Goal: Find specific page/section: Find specific page/section

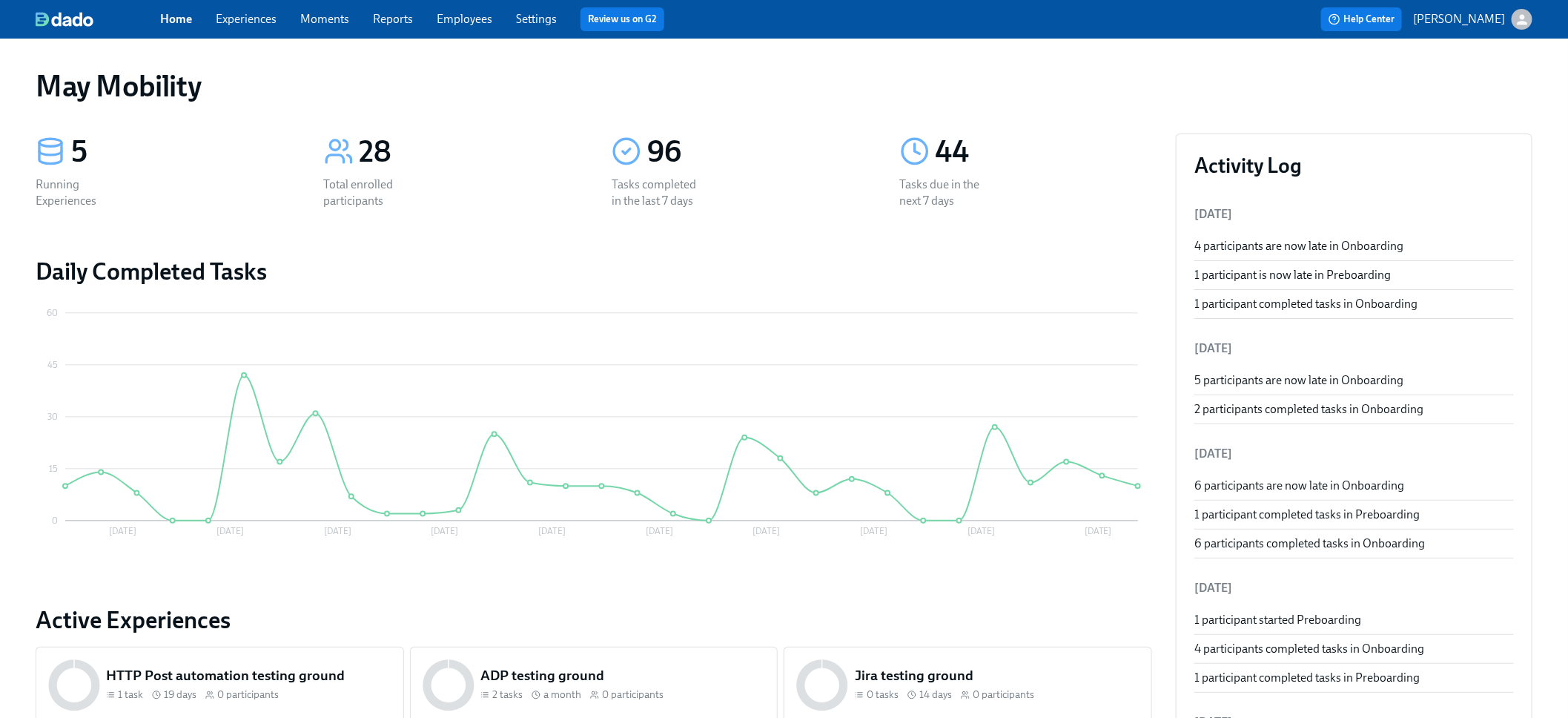
click at [476, 12] on link "Employees" at bounding box center [464, 19] width 55 height 14
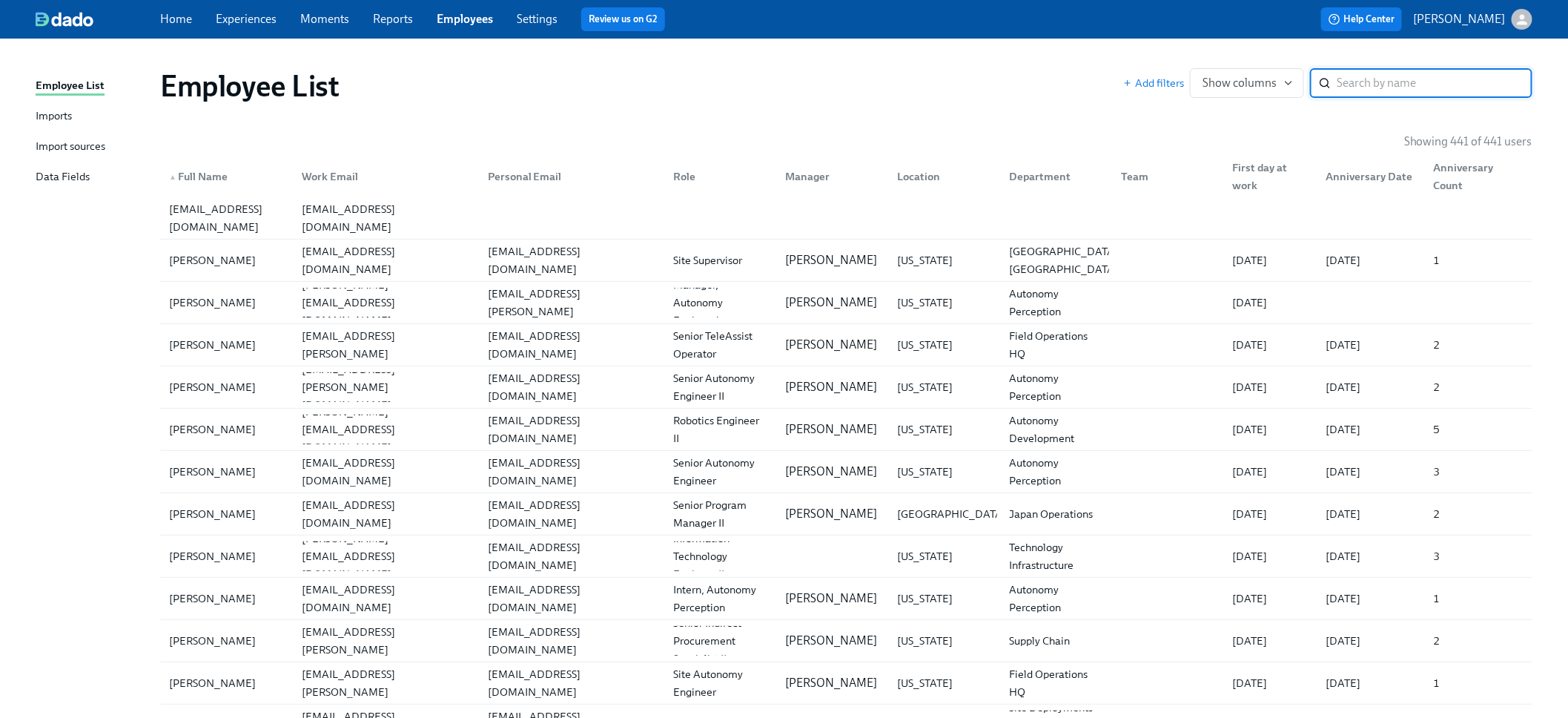
click at [85, 115] on link "Imports" at bounding box center [92, 116] width 113 height 18
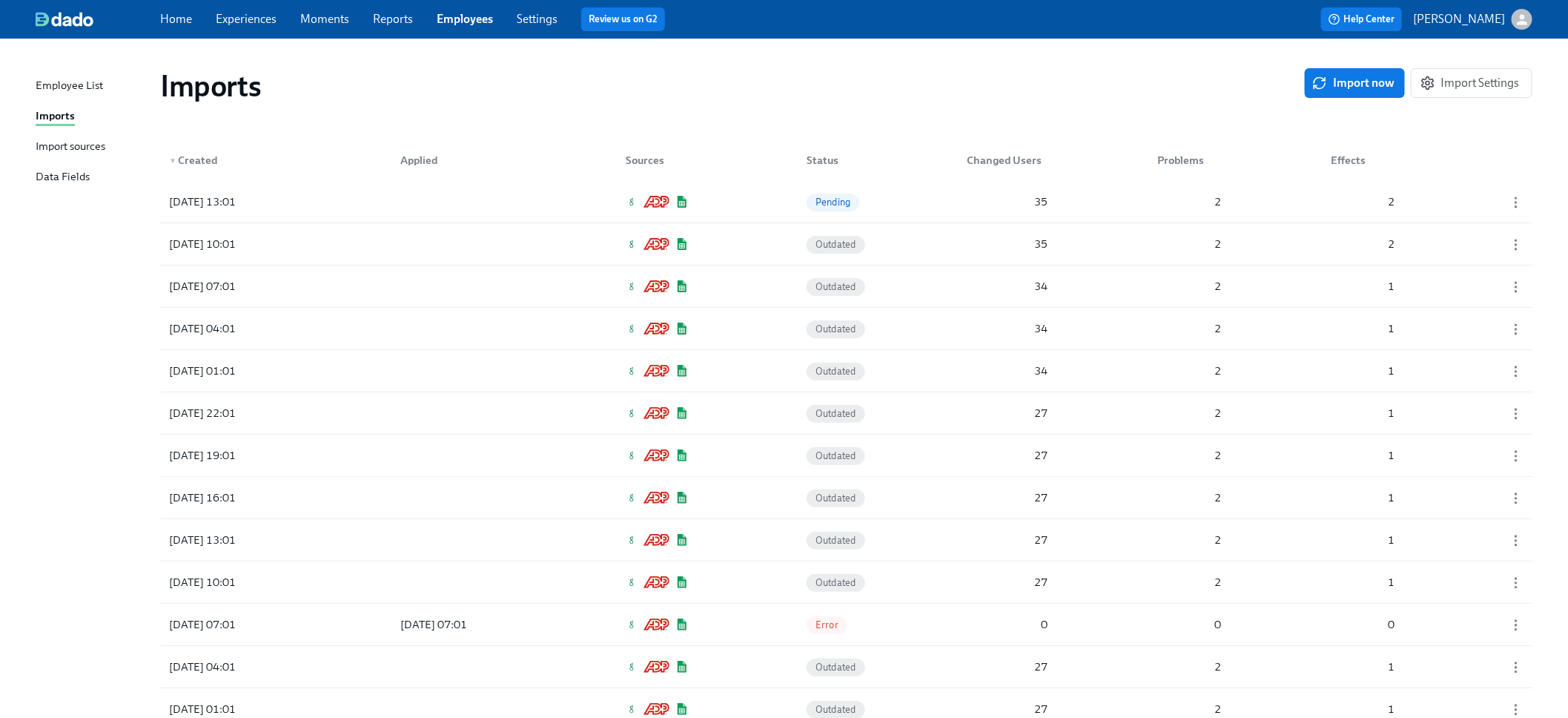
click at [258, 22] on link "Experiences" at bounding box center [245, 19] width 60 height 14
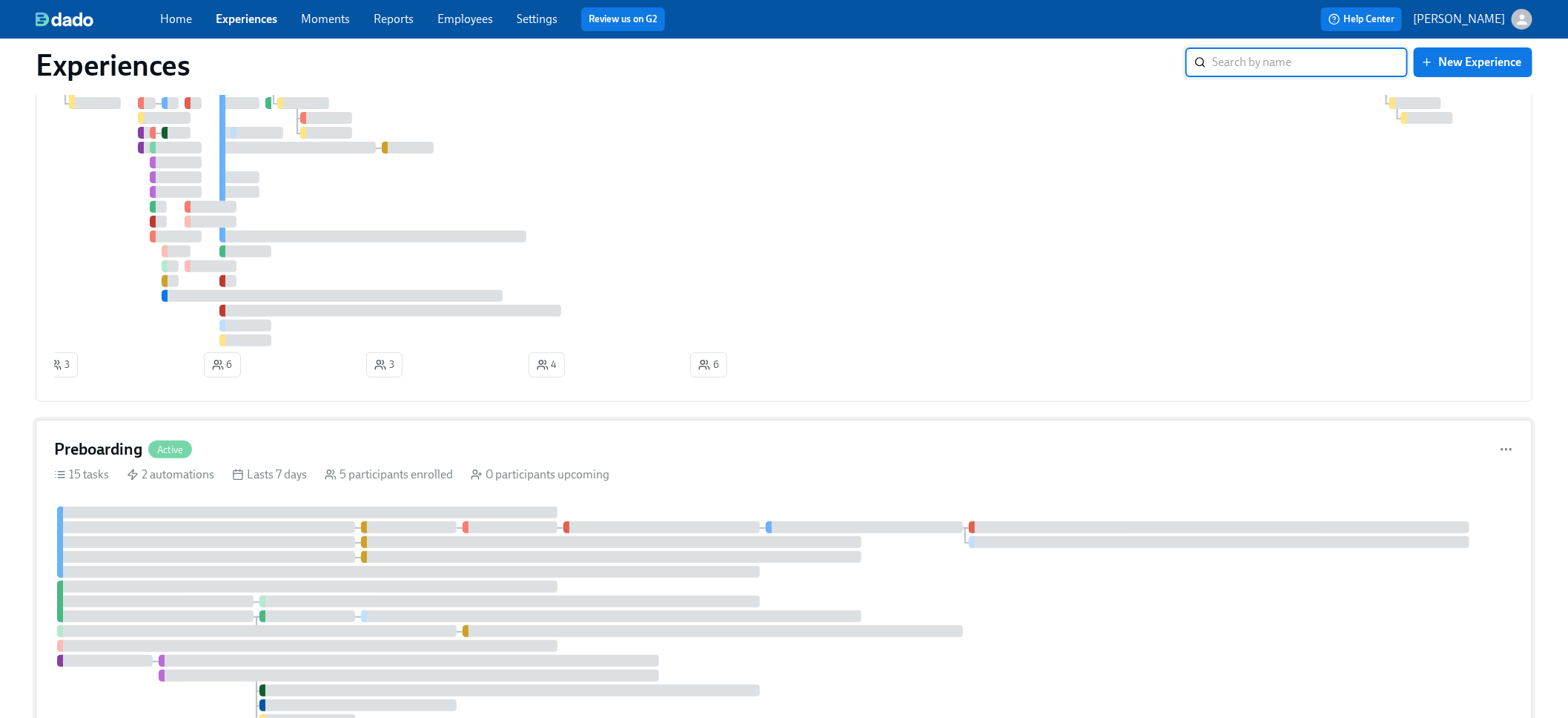
scroll to position [331, 0]
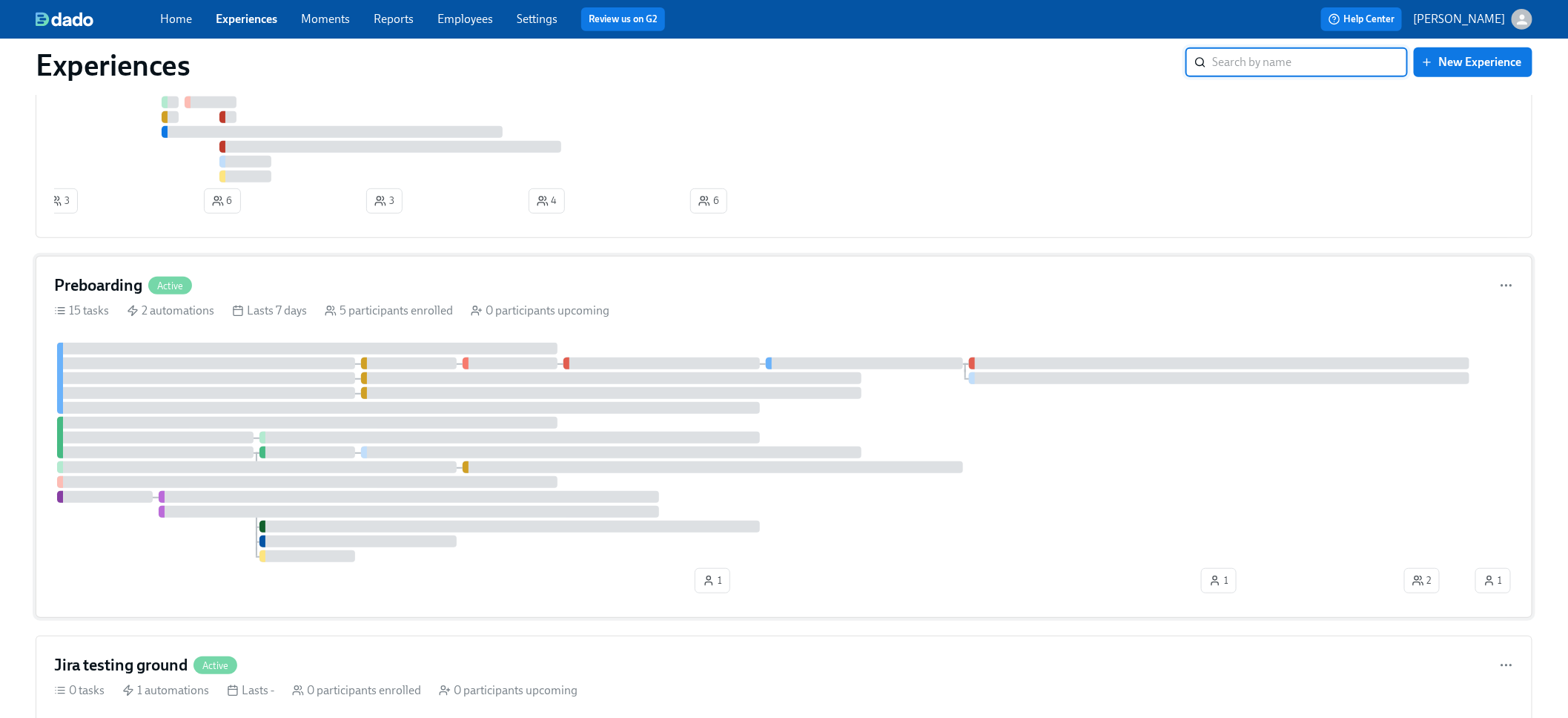
click at [244, 293] on div "Preboarding Active" at bounding box center [784, 285] width 1459 height 22
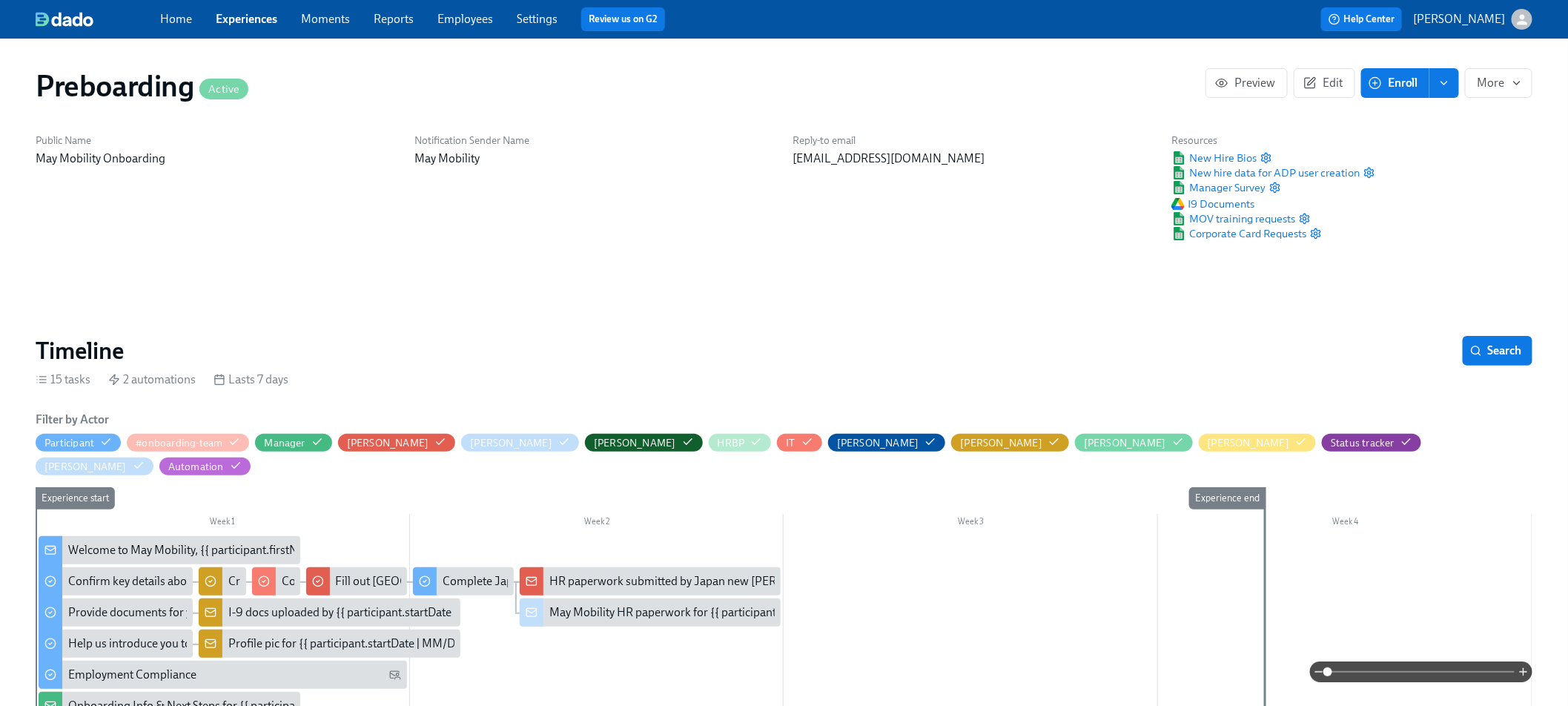
scroll to position [0, 1301]
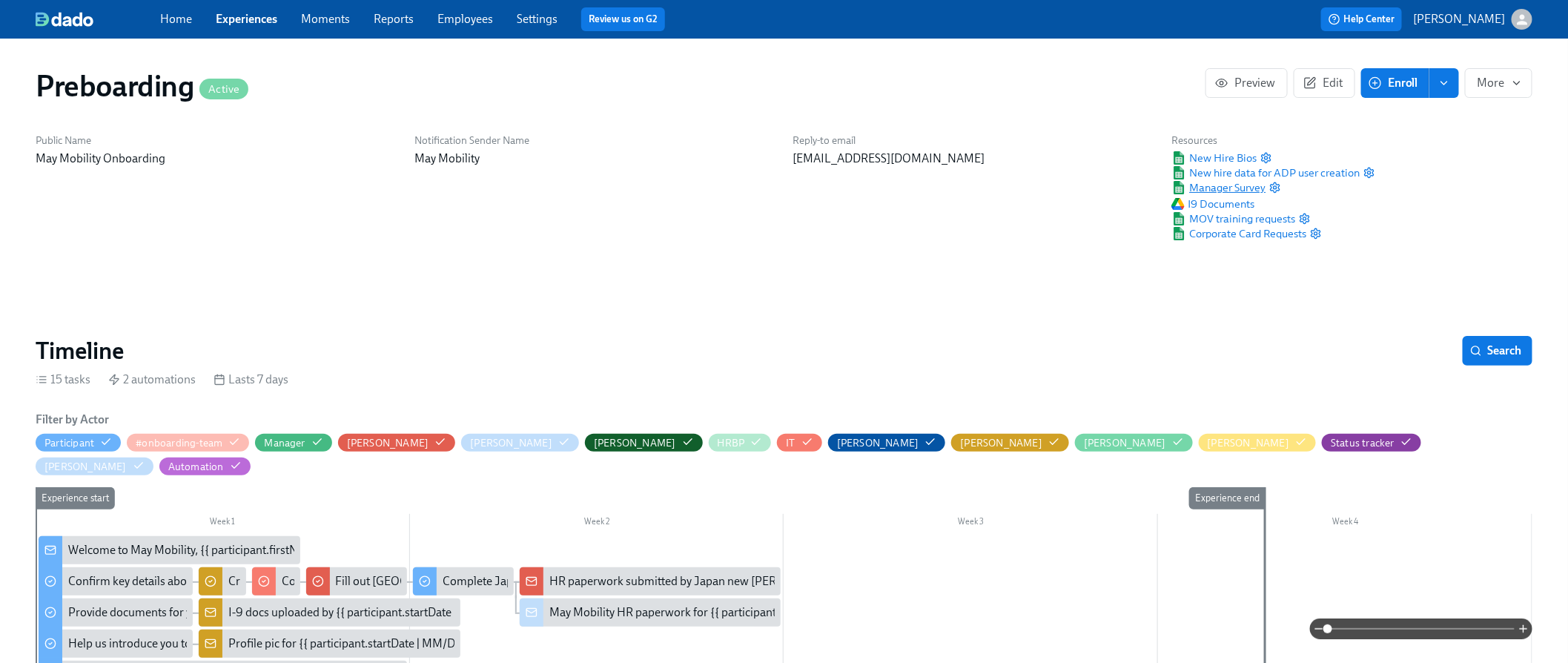
click at [1238, 186] on span "Manager Survey" at bounding box center [1219, 187] width 95 height 15
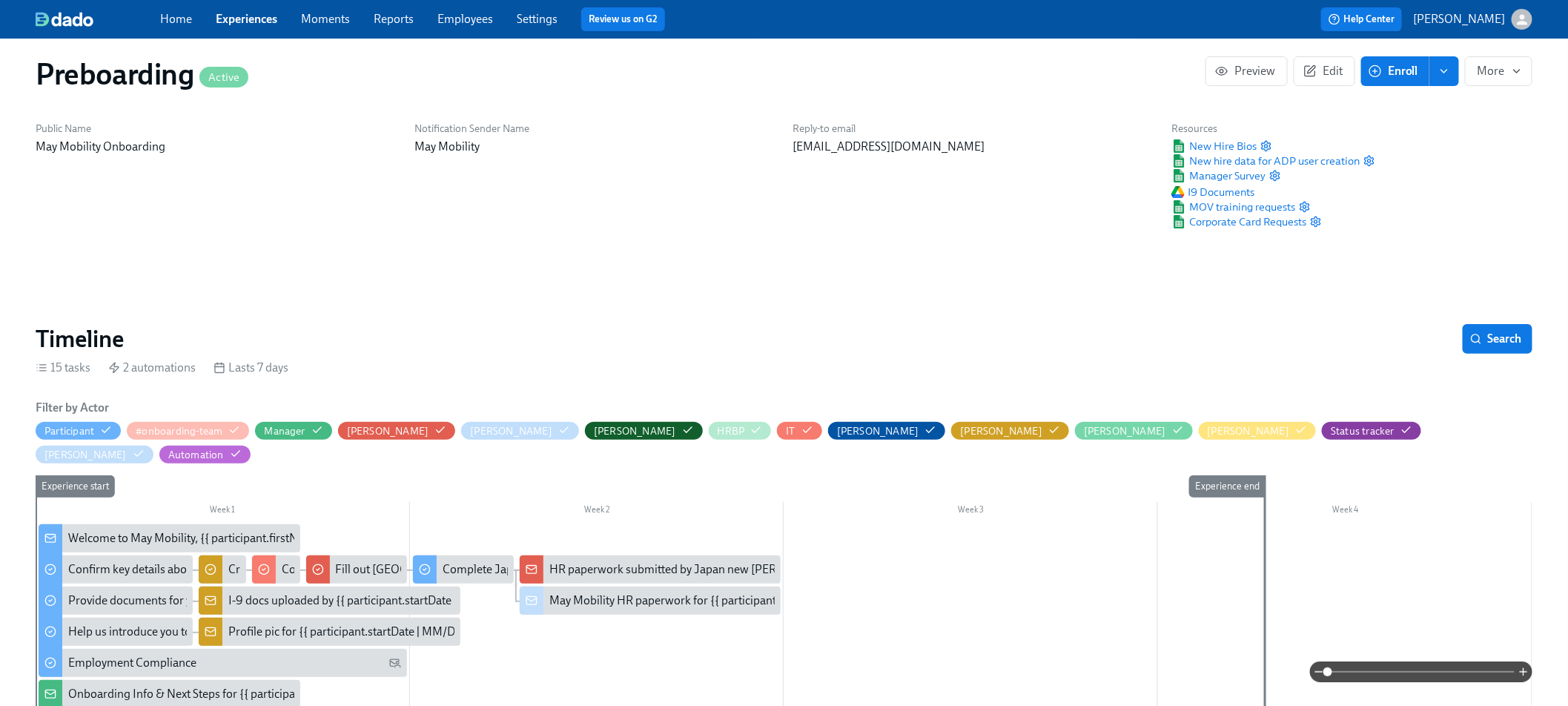
scroll to position [12, 0]
click at [257, 26] on span "Experiences" at bounding box center [246, 19] width 61 height 17
click at [254, 25] on link "Experiences" at bounding box center [246, 19] width 61 height 14
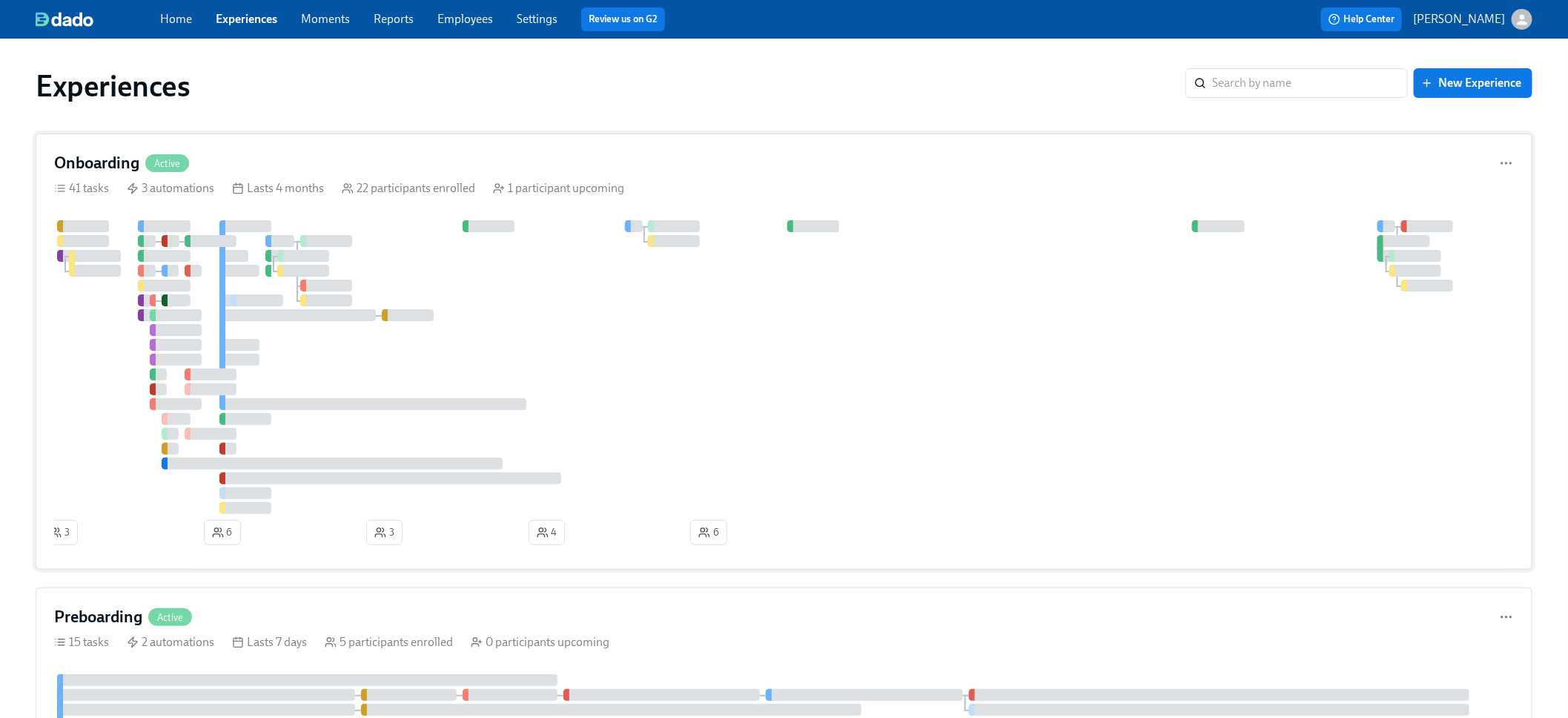
click at [353, 364] on div at bounding box center [784, 366] width 1459 height 293
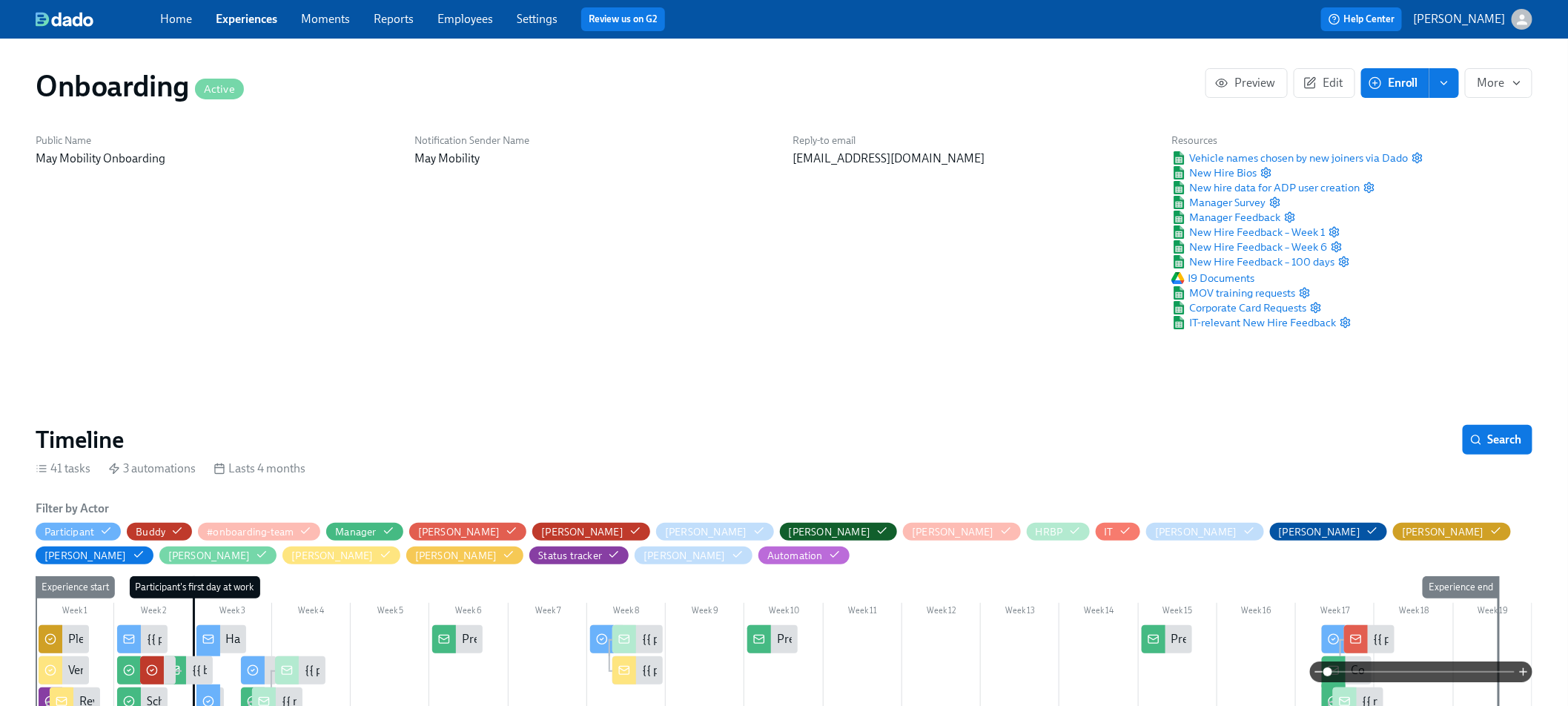
scroll to position [0, 6553]
click at [1378, 160] on span "Vehicle names chosen by new joiners via Dado" at bounding box center [1290, 158] width 236 height 15
click at [1232, 248] on span "New Hire Feedback – Week 6" at bounding box center [1249, 246] width 156 height 15
click at [861, 68] on div "Onboarding Active" at bounding box center [621, 86] width 1170 height 36
